Goal: Information Seeking & Learning: Learn about a topic

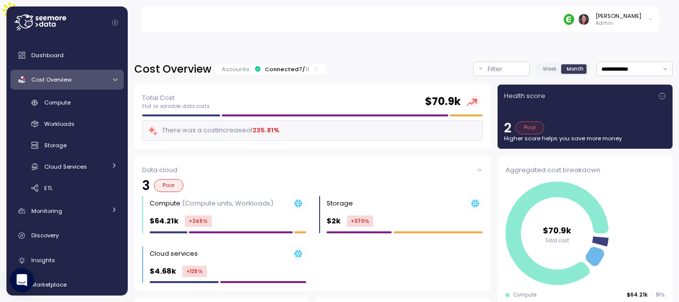
scroll to position [22, 0]
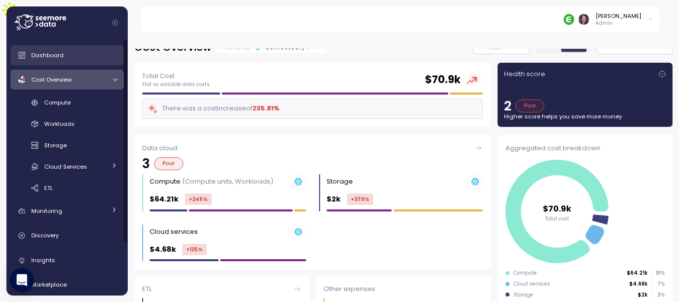
click at [63, 56] on div "Dashboard" at bounding box center [74, 55] width 86 height 10
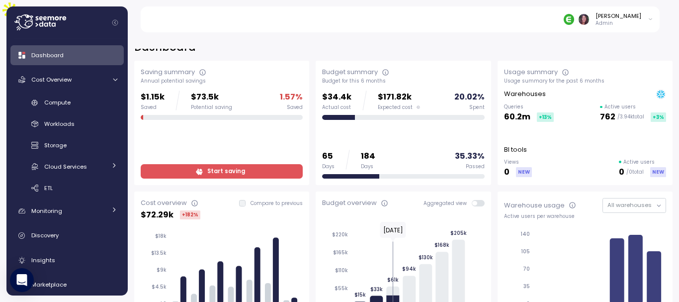
click at [477, 200] on span at bounding box center [481, 203] width 8 height 6
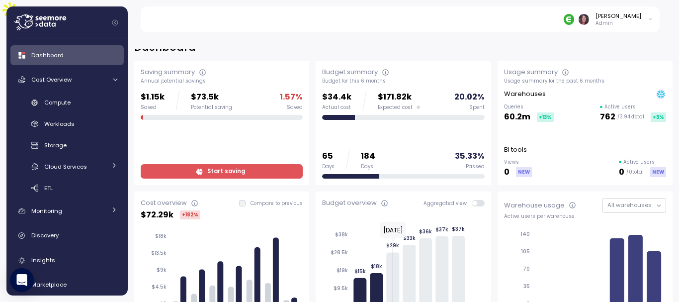
click at [472, 201] on span at bounding box center [474, 203] width 5 height 5
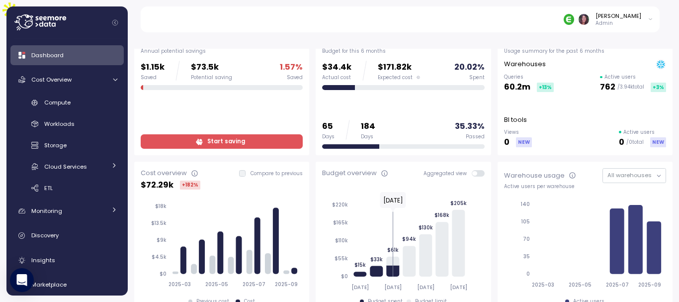
scroll to position [52, 0]
click at [477, 169] on span at bounding box center [481, 172] width 8 height 6
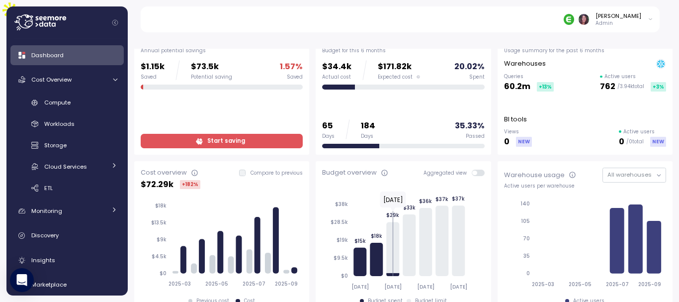
click at [472, 170] on span at bounding box center [474, 172] width 5 height 5
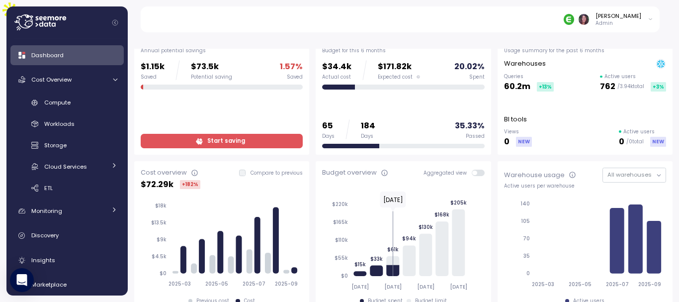
click at [477, 169] on span at bounding box center [481, 172] width 8 height 6
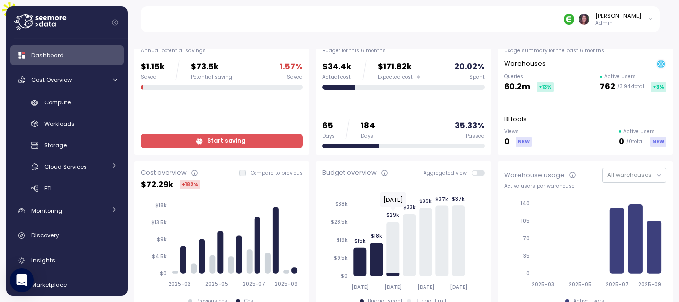
click at [479, 169] on span at bounding box center [481, 172] width 8 height 6
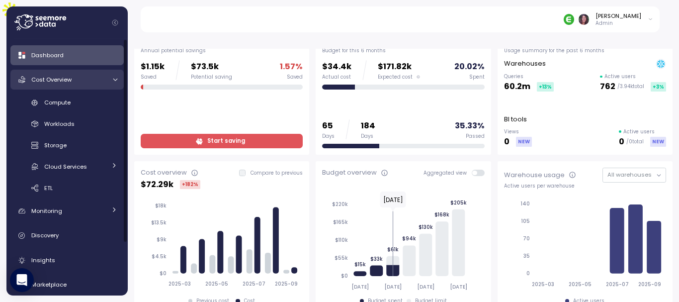
click at [66, 82] on span "Cost Overview" at bounding box center [51, 80] width 40 height 8
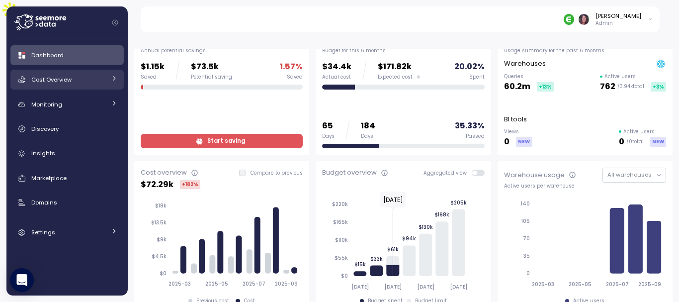
click at [66, 82] on span "Cost Overview" at bounding box center [51, 80] width 40 height 8
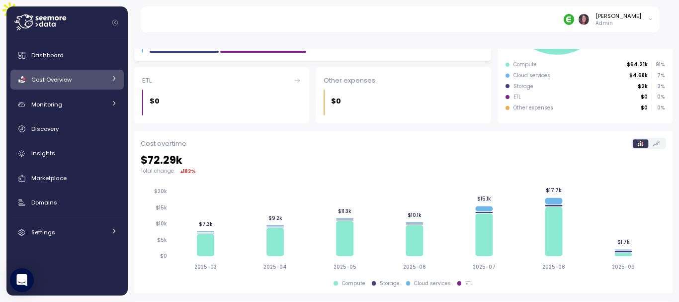
scroll to position [240, 0]
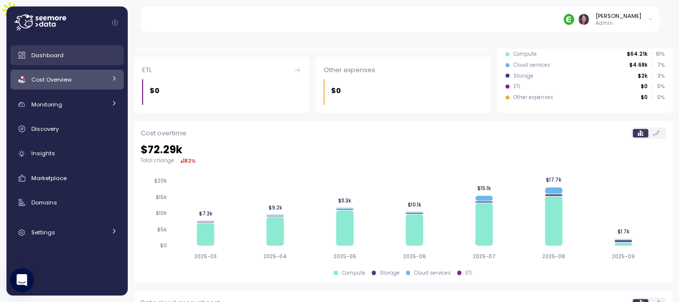
click at [44, 59] on div "Dashboard" at bounding box center [74, 55] width 86 height 10
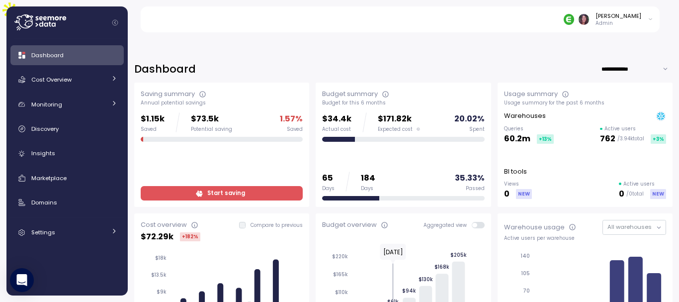
click at [646, 20] on div "[PERSON_NAME] Admin" at bounding box center [607, 19] width 89 height 15
click at [375, 26] on div "[PERSON_NAME] Admin" at bounding box center [406, 19] width 508 height 26
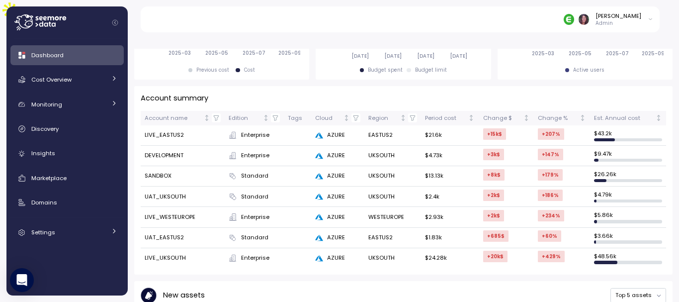
scroll to position [283, 0]
click at [73, 74] on link "Cost Overview" at bounding box center [66, 80] width 113 height 20
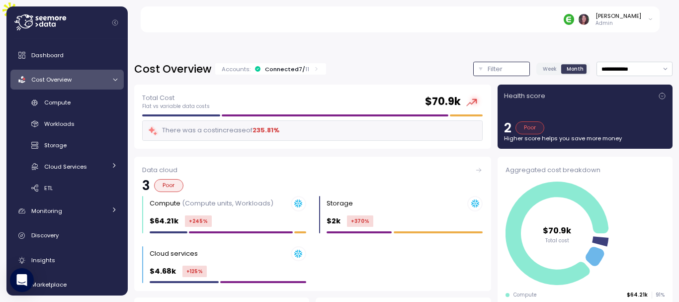
click at [487, 64] on p "Filter" at bounding box center [494, 69] width 15 height 10
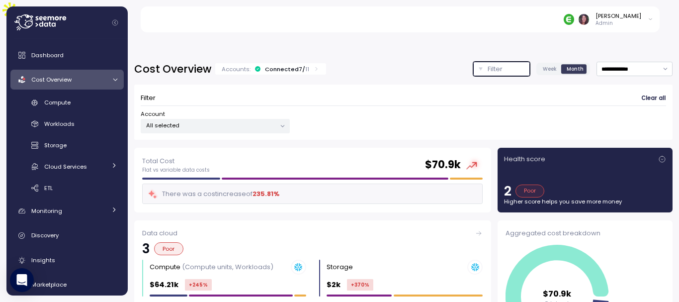
click at [174, 121] on p "All selected" at bounding box center [211, 125] width 130 height 8
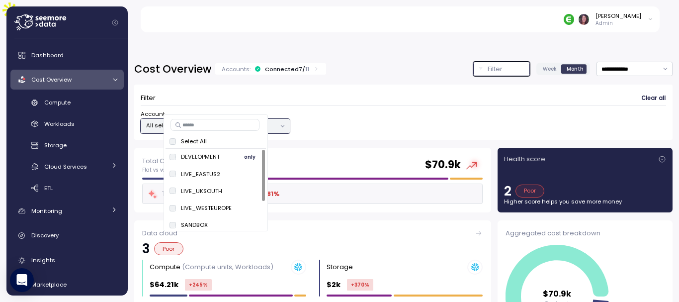
click at [249, 153] on span "only" at bounding box center [249, 156] width 11 height 11
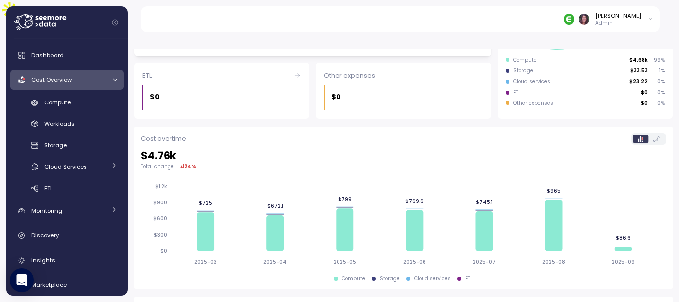
scroll to position [299, 0]
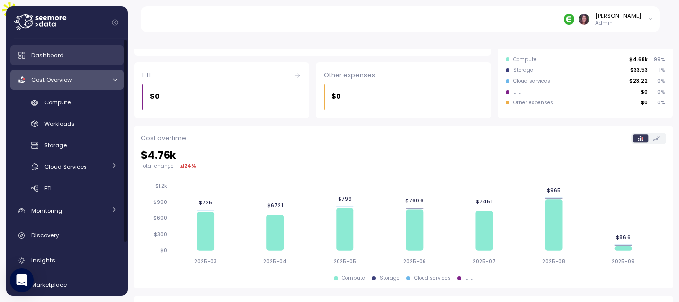
click at [54, 52] on span "Dashboard" at bounding box center [47, 55] width 32 height 8
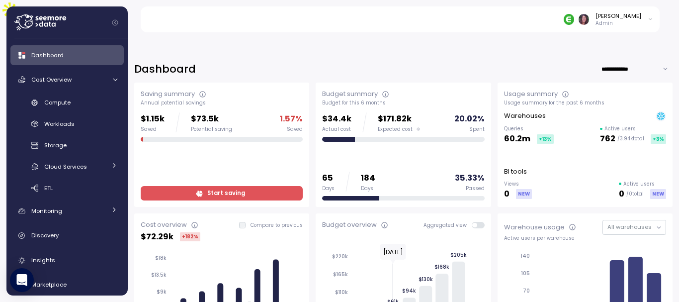
click at [653, 62] on input "**********" at bounding box center [637, 69] width 72 height 14
click at [465, 8] on div "[PERSON_NAME] Admin" at bounding box center [406, 19] width 508 height 26
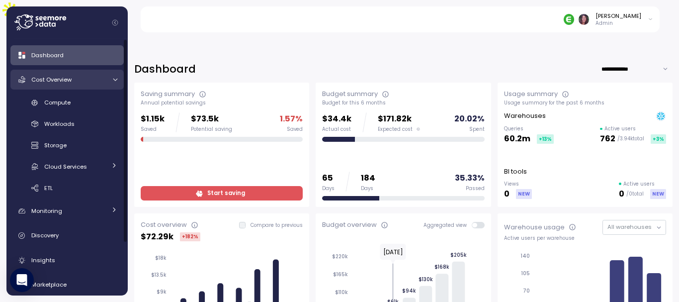
click at [47, 76] on span "Cost Overview" at bounding box center [51, 80] width 40 height 8
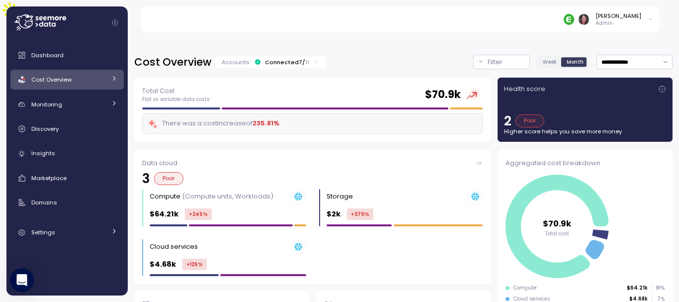
scroll to position [7, 0]
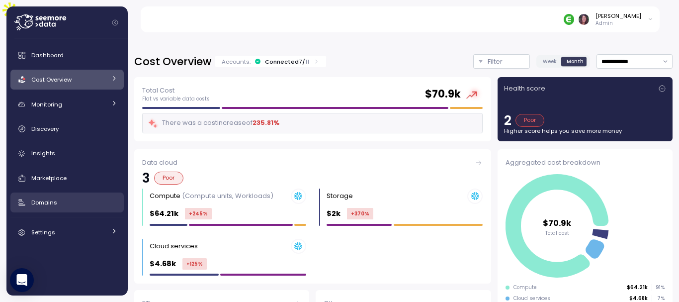
click at [48, 202] on span "Domains" at bounding box center [44, 202] width 26 height 8
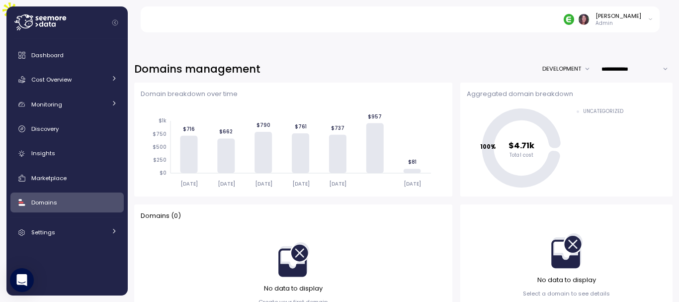
click at [244, 163] on icon "[DATE] [DATE] [DATE] [DATE] [DATE] [DATE] $0 $250 $500 $750 $1k $716 $662 $790 …" at bounding box center [293, 148] width 305 height 84
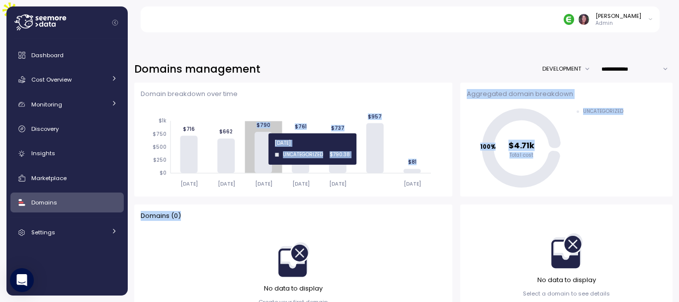
drag, startPoint x: 247, startPoint y: 105, endPoint x: 207, endPoint y: 181, distance: 86.2
click at [207, 181] on div "Domain breakdown over time [DATE] [DATE] [DATE] [DATE] [DATE] [DATE] $0 $250 $5…" at bounding box center [403, 199] width 538 height 235
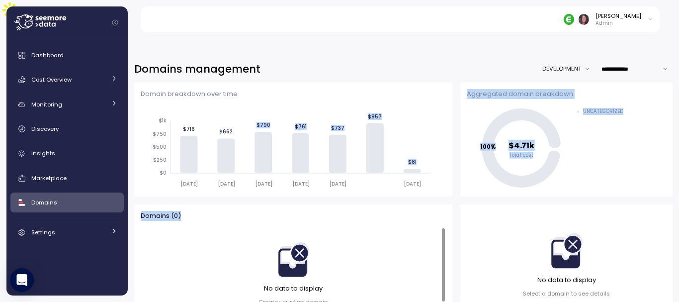
click at [408, 211] on div "Domains ( 0 )" at bounding box center [293, 216] width 305 height 10
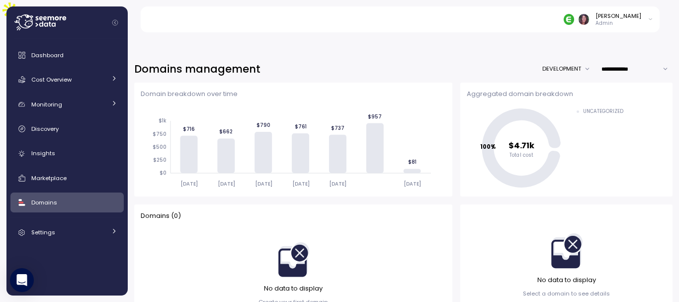
click at [556, 62] on button "DEVELOPMENT" at bounding box center [568, 69] width 53 height 14
click at [539, 109] on div "LIVE_WESTEUROPE" at bounding box center [561, 105] width 51 height 8
click at [286, 298] on p "Create your first domain" at bounding box center [293, 302] width 70 height 8
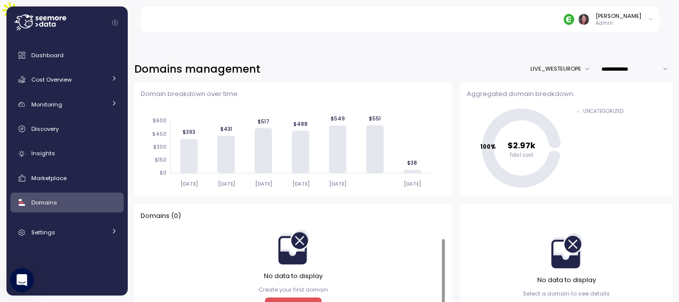
click at [442, 291] on div at bounding box center [443, 275] width 3 height 73
click at [281, 298] on span "New group" at bounding box center [291, 304] width 43 height 13
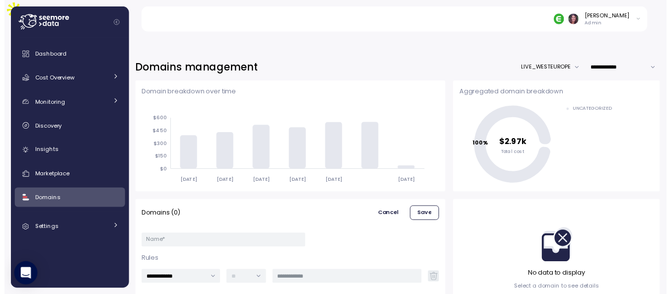
scroll to position [0, 0]
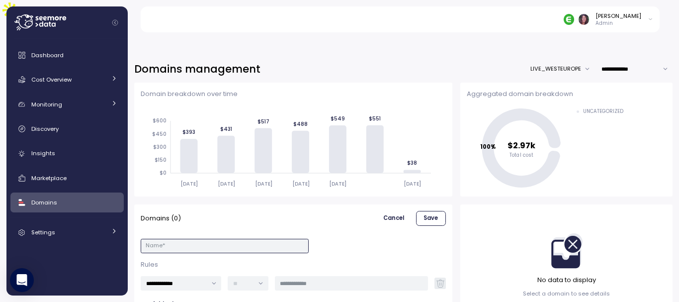
click at [183, 238] on input "Name *" at bounding box center [225, 245] width 168 height 14
click at [47, 89] on link "Cost Overview" at bounding box center [66, 80] width 113 height 20
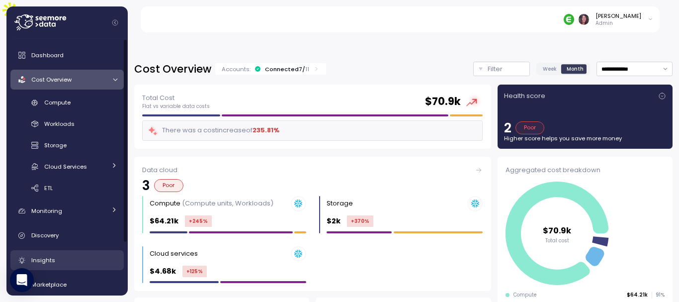
click at [45, 261] on span "Insights" at bounding box center [43, 260] width 24 height 8
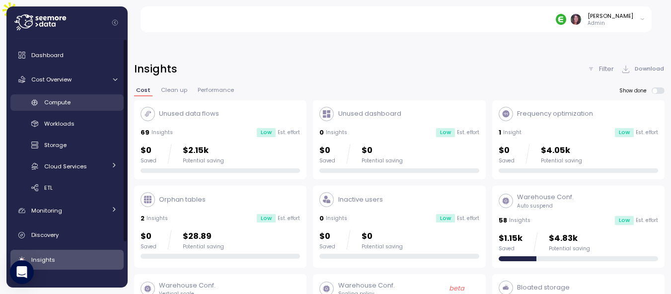
click at [69, 103] on span "Compute" at bounding box center [57, 102] width 26 height 8
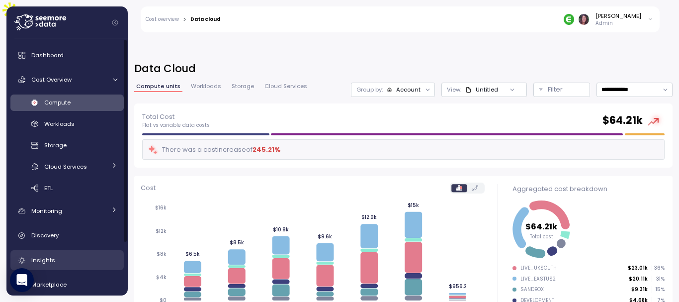
click at [61, 260] on div "Insights" at bounding box center [74, 260] width 86 height 10
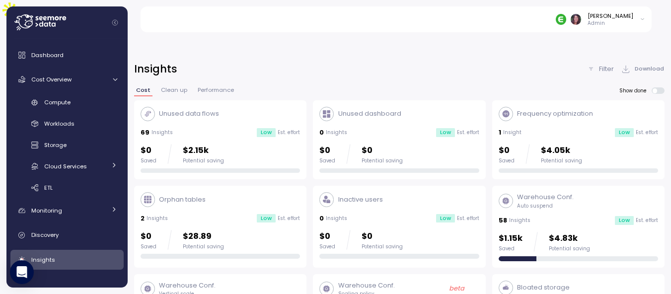
click at [560, 116] on div "Frequency optimization 1 Insight Low Est. effort $0 Saved $4.05k Potential savi…" at bounding box center [578, 140] width 159 height 67
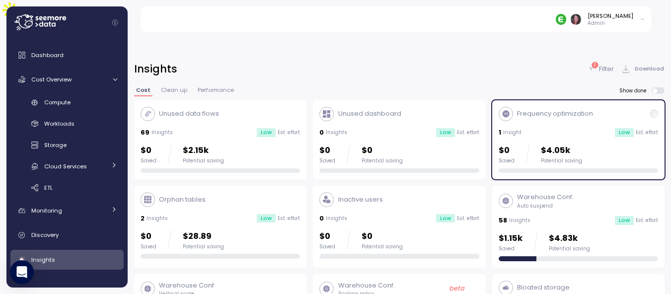
click at [517, 107] on div "Frequency optimization 1 Insight Low Est. effort $0 Saved $4.05k Potential savi…" at bounding box center [578, 140] width 159 height 67
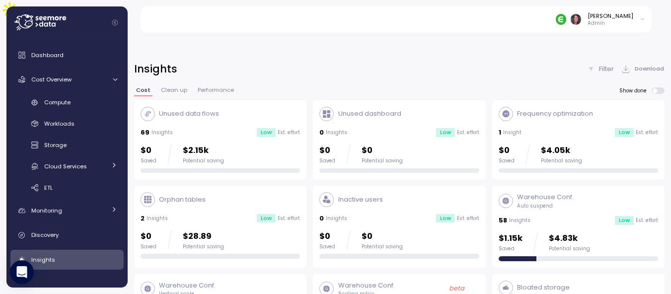
click at [531, 128] on div "1 Insight Low Est. effort" at bounding box center [578, 133] width 159 height 10
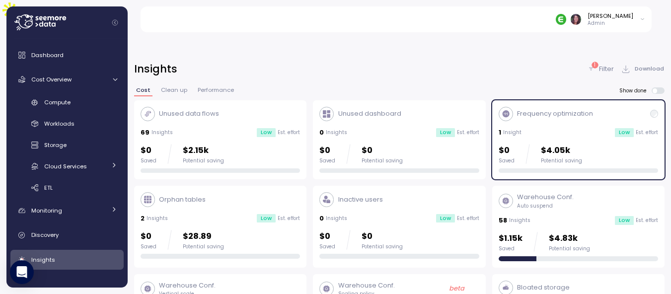
click at [574, 100] on div "Frequency optimization 1 Insight Low Est. effort $0 Saved $4.05k Potential savi…" at bounding box center [578, 139] width 172 height 79
click at [587, 144] on div "$0 Saved $4.05k Potential saving" at bounding box center [578, 154] width 159 height 20
